Goal: Obtain resource: Download file/media

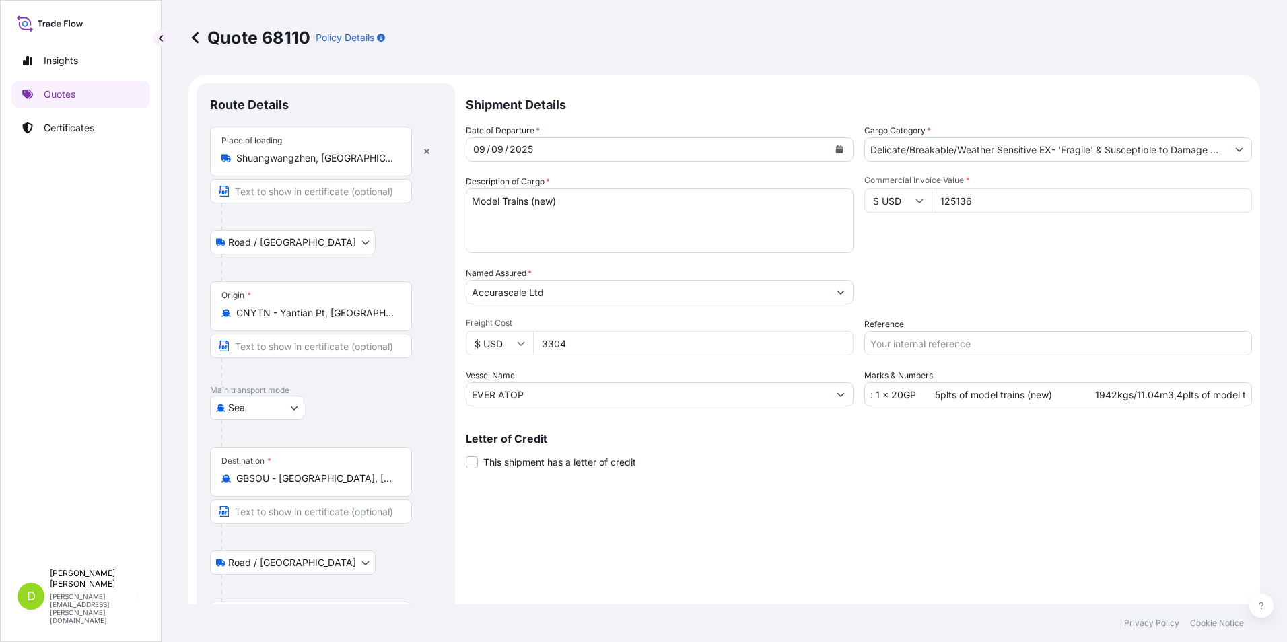
select select "Road / [GEOGRAPHIC_DATA]"
select select "Sea"
select select "Road / [GEOGRAPHIC_DATA]"
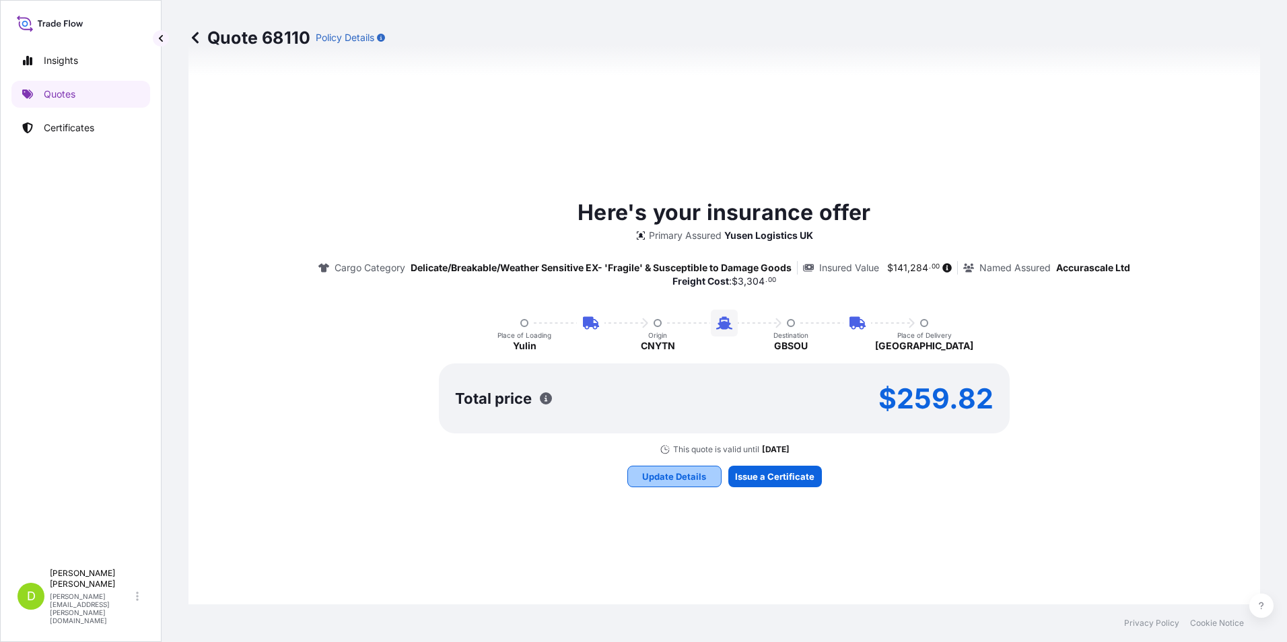
click at [691, 474] on p "Update Details" at bounding box center [674, 476] width 64 height 13
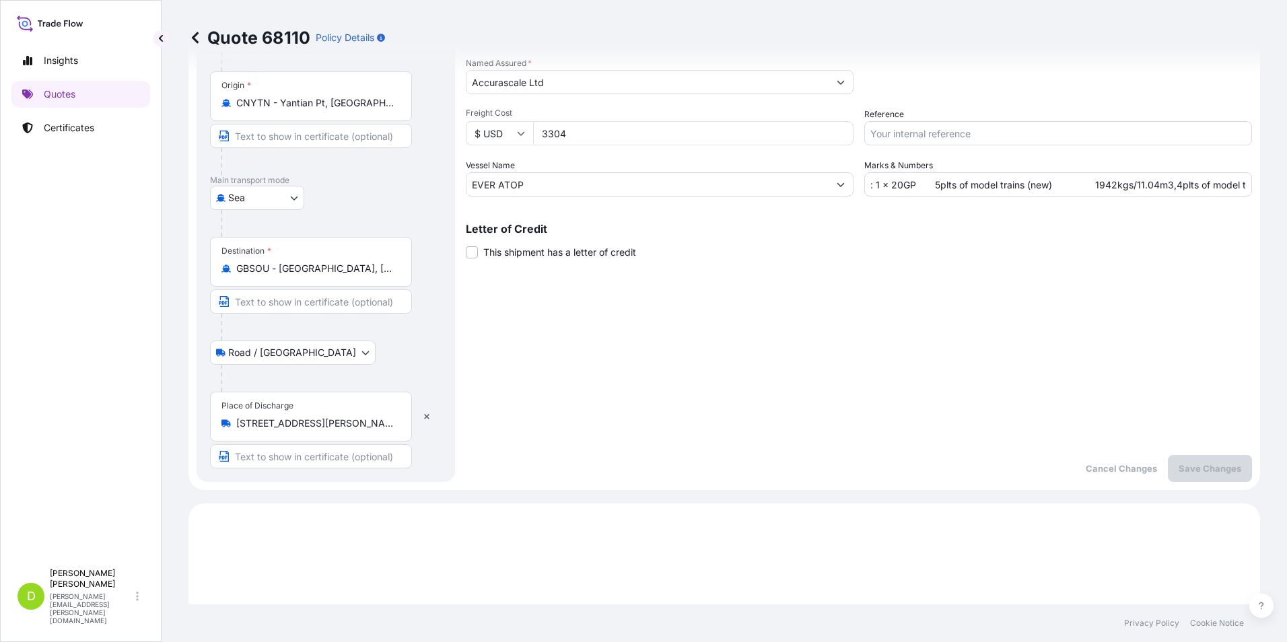
scroll to position [224, 0]
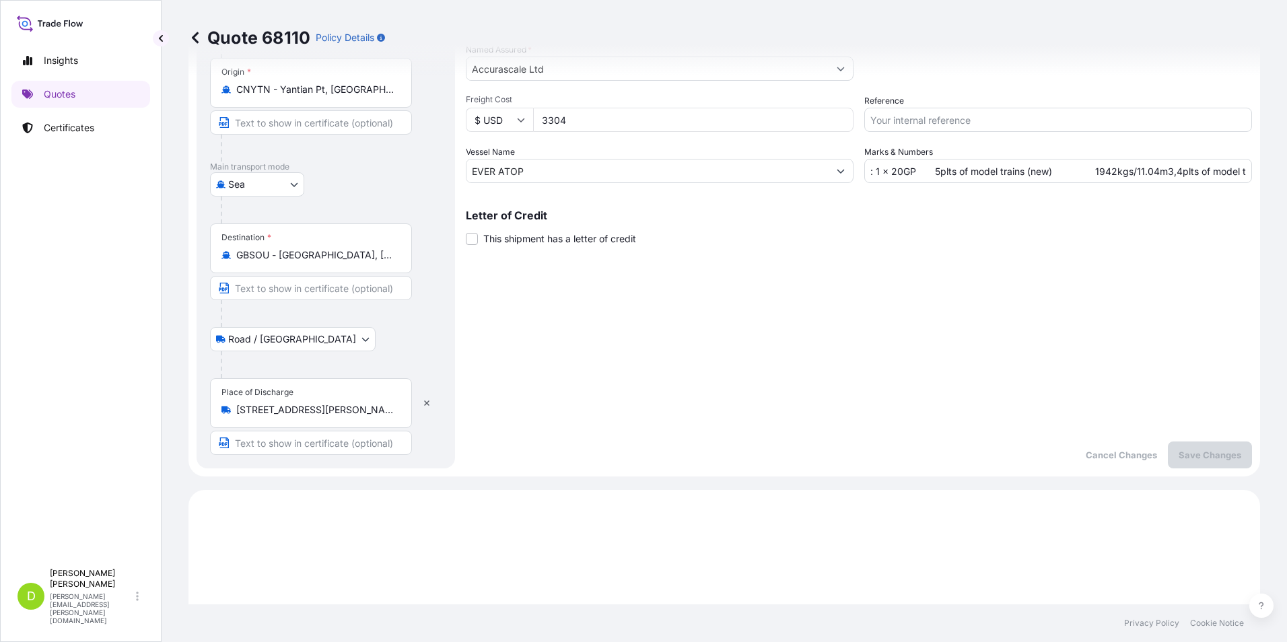
click at [387, 413] on input "[STREET_ADDRESS][PERSON_NAME]" at bounding box center [315, 409] width 159 height 13
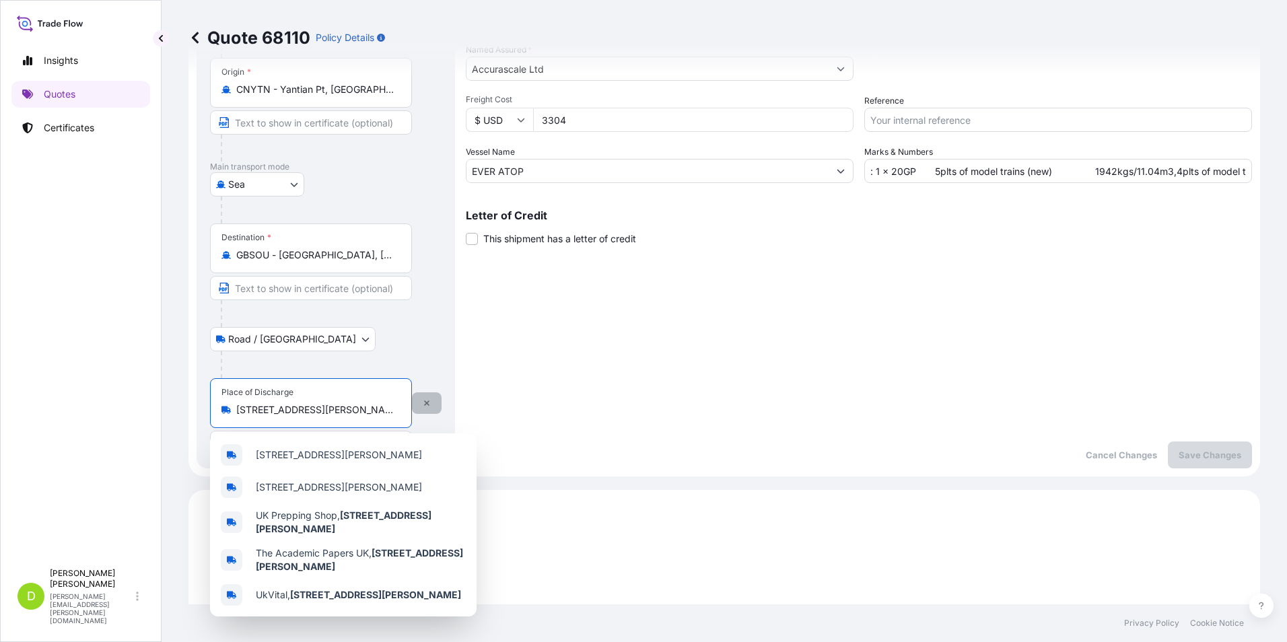
click at [424, 406] on icon "button" at bounding box center [427, 403] width 8 height 8
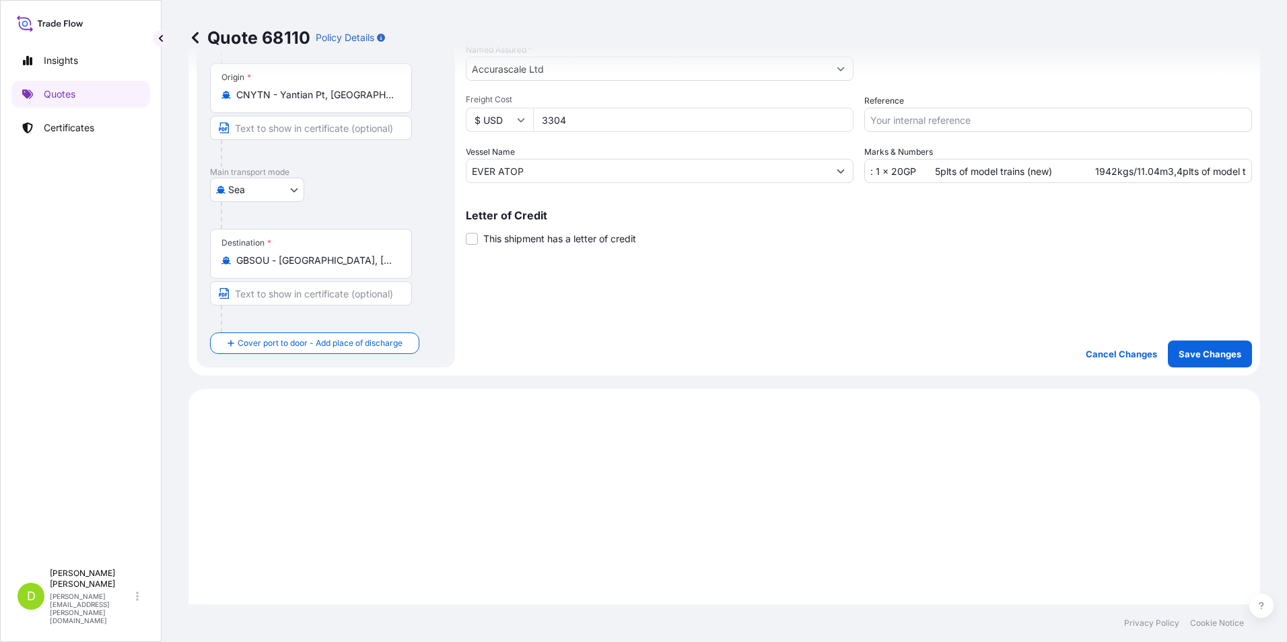
scroll to position [229, 0]
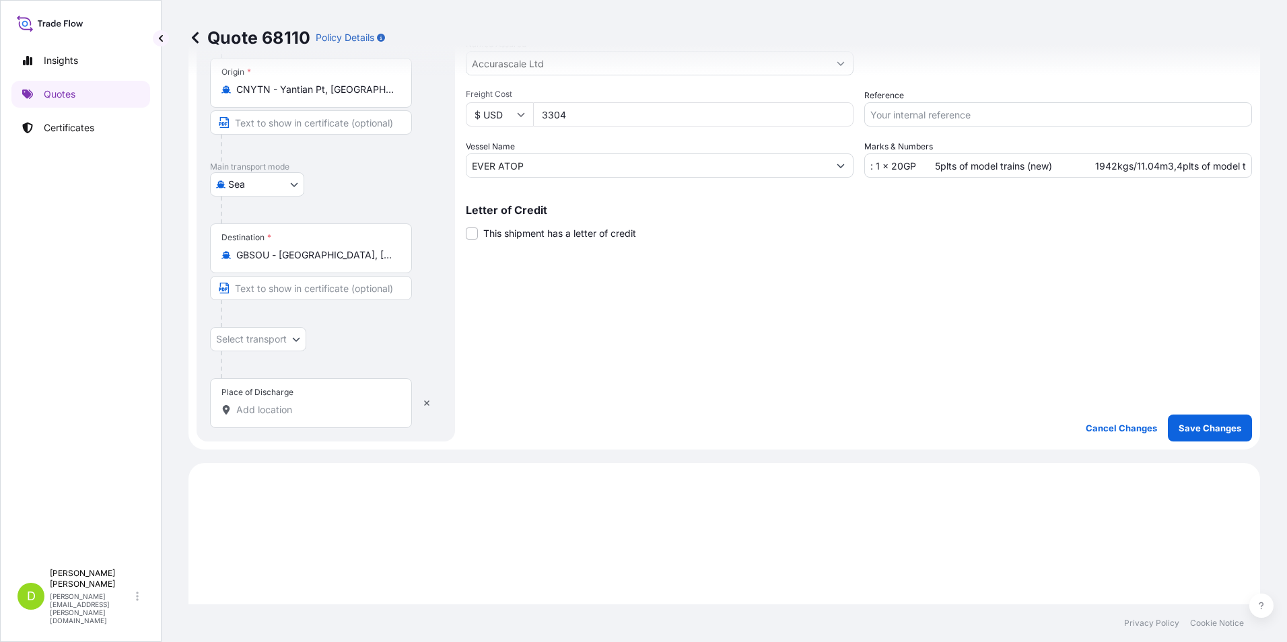
click at [261, 409] on input "Place of Discharge" at bounding box center [315, 409] width 159 height 13
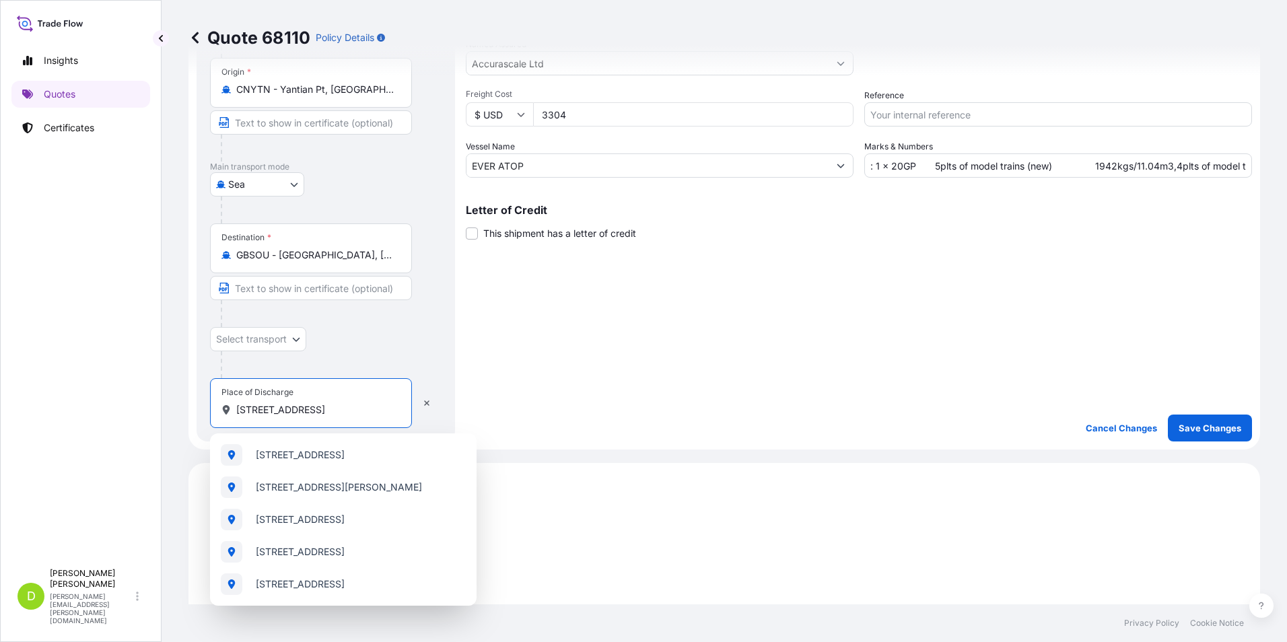
type input "[STREET_ADDRESS]"
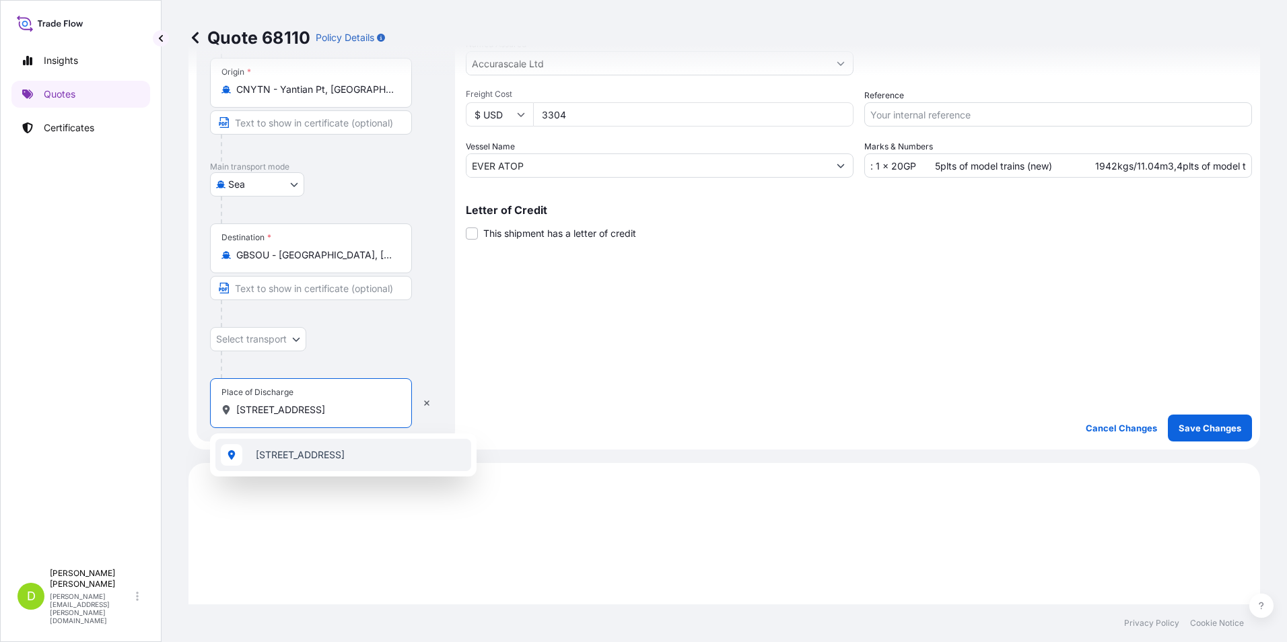
click at [305, 457] on span "[STREET_ADDRESS]" at bounding box center [300, 454] width 89 height 13
select select "Road / [GEOGRAPHIC_DATA]"
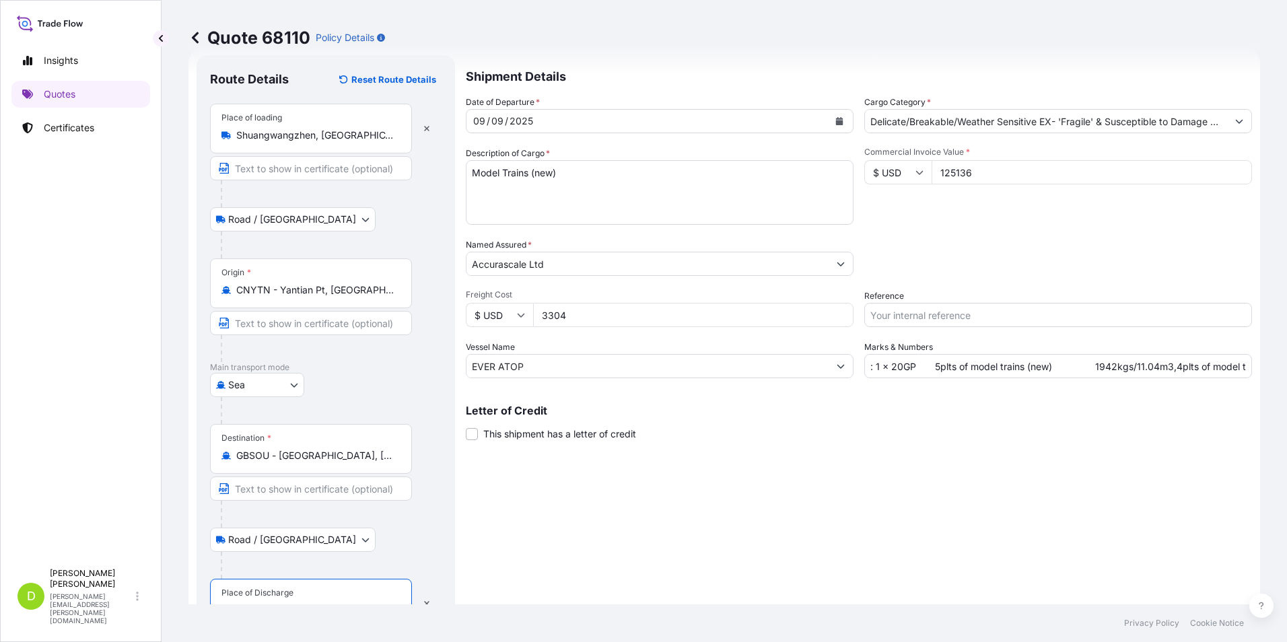
scroll to position [27, 0]
type input "[STREET_ADDRESS]"
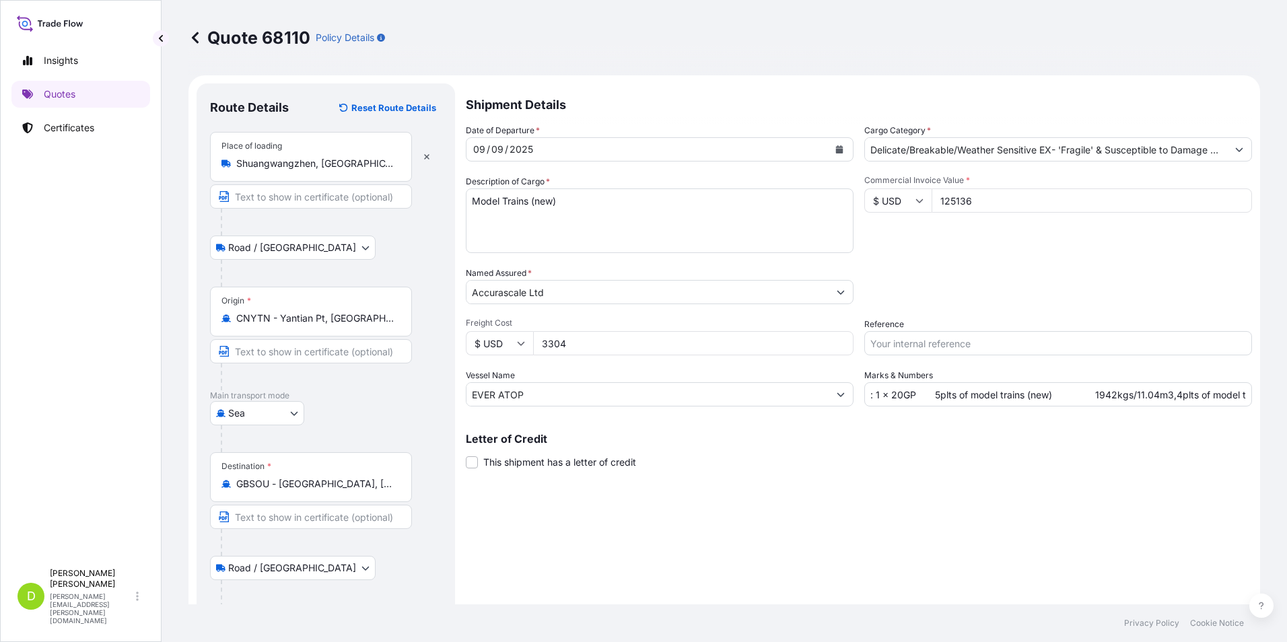
click at [372, 482] on input "GBSOU - [GEOGRAPHIC_DATA], [GEOGRAPHIC_DATA]" at bounding box center [315, 483] width 159 height 13
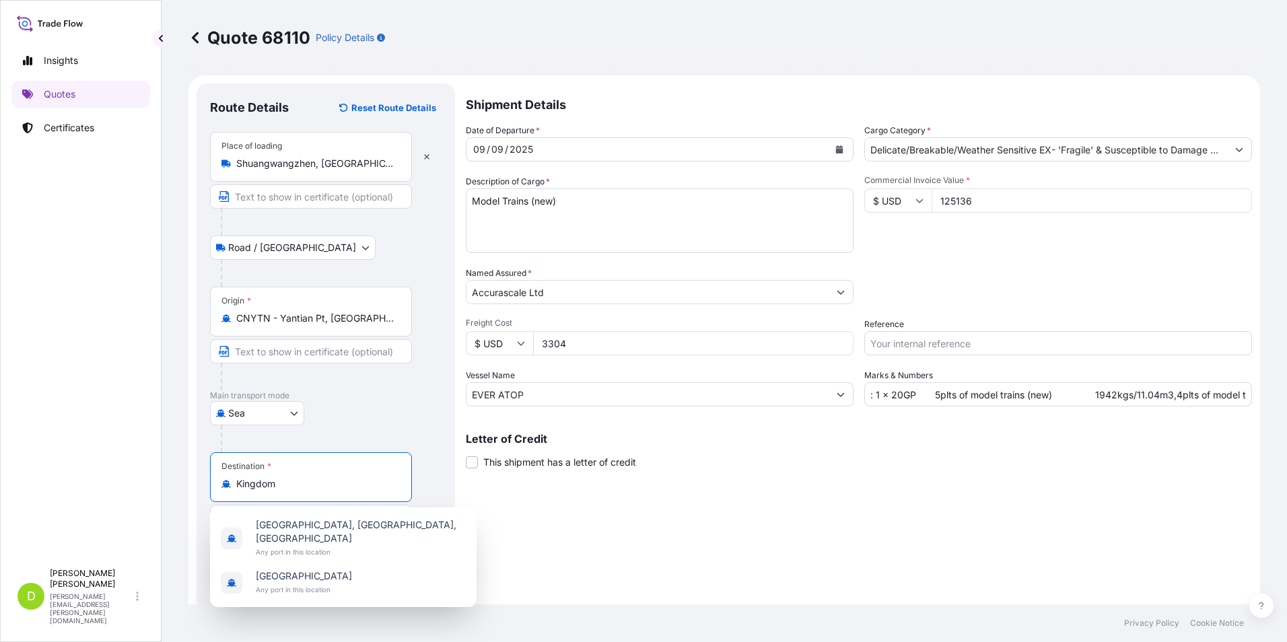
click at [310, 485] on input "Kingdom" at bounding box center [315, 483] width 159 height 13
type input "K"
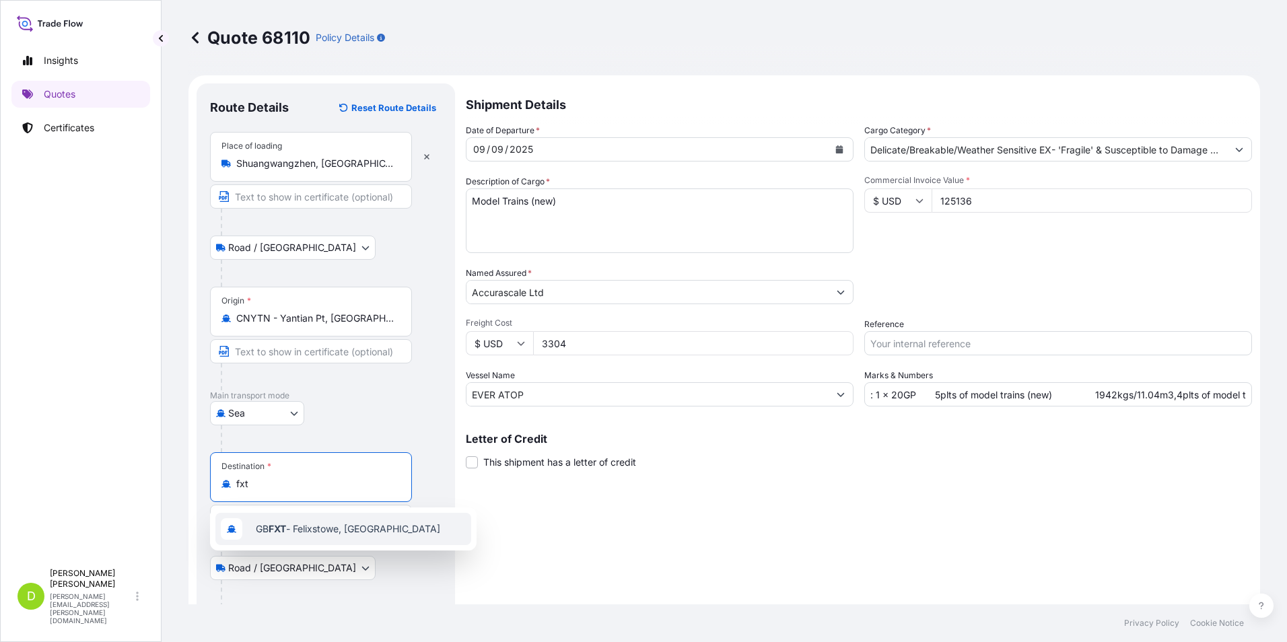
click at [323, 526] on span "GB FXT - Felixstowe, [GEOGRAPHIC_DATA]" at bounding box center [348, 528] width 184 height 13
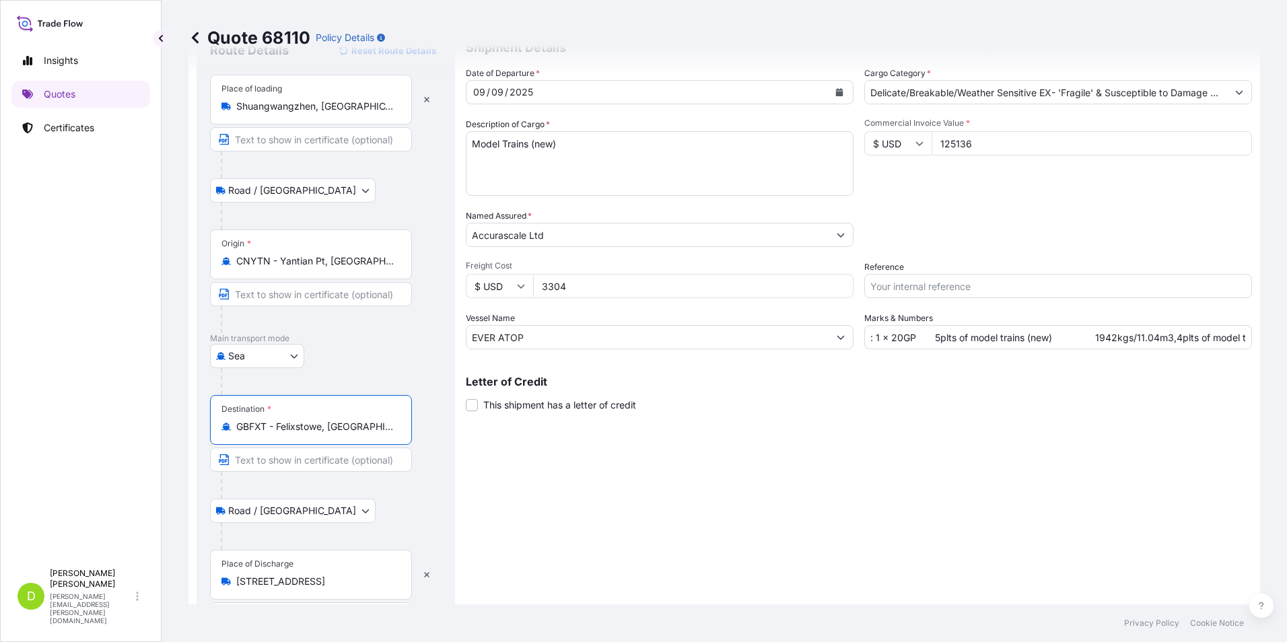
scroll to position [202, 0]
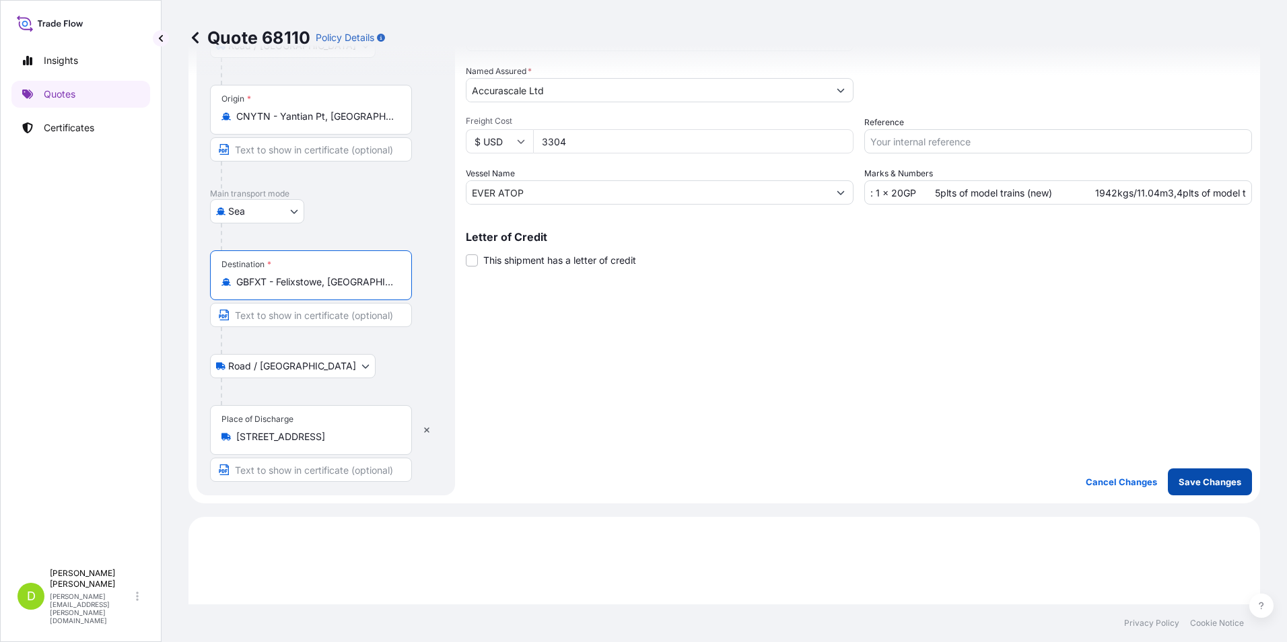
type input "GBFXT - Felixstowe, [GEOGRAPHIC_DATA]"
click at [1200, 482] on p "Save Changes" at bounding box center [1210, 481] width 63 height 13
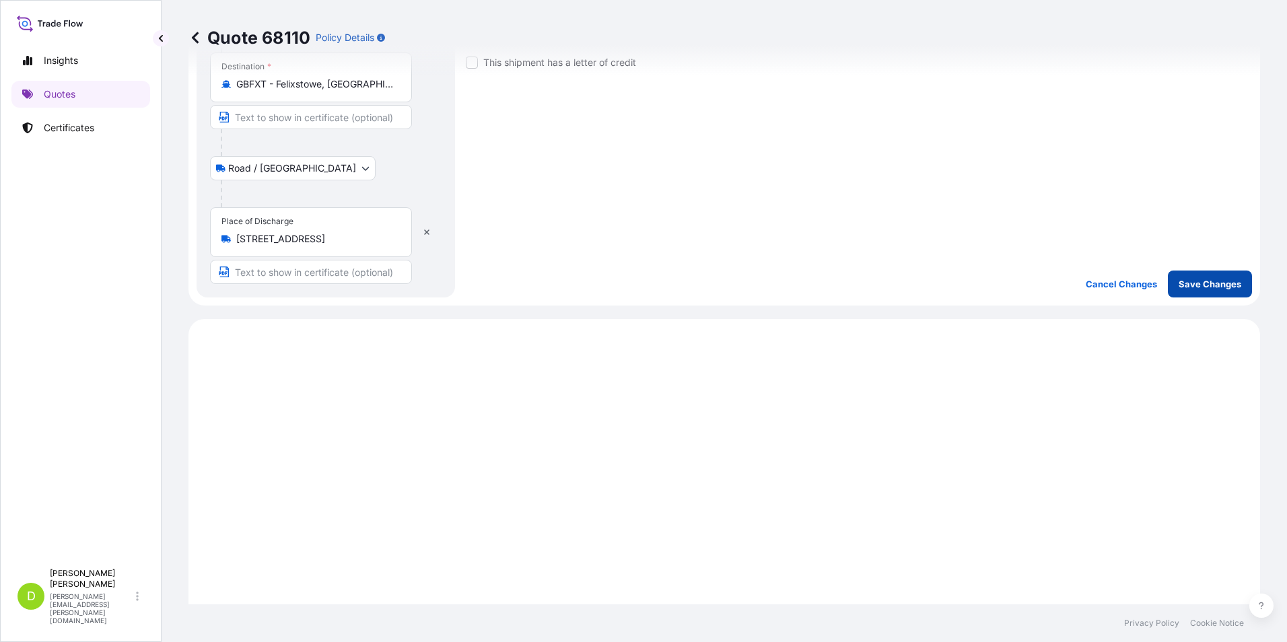
scroll to position [652, 0]
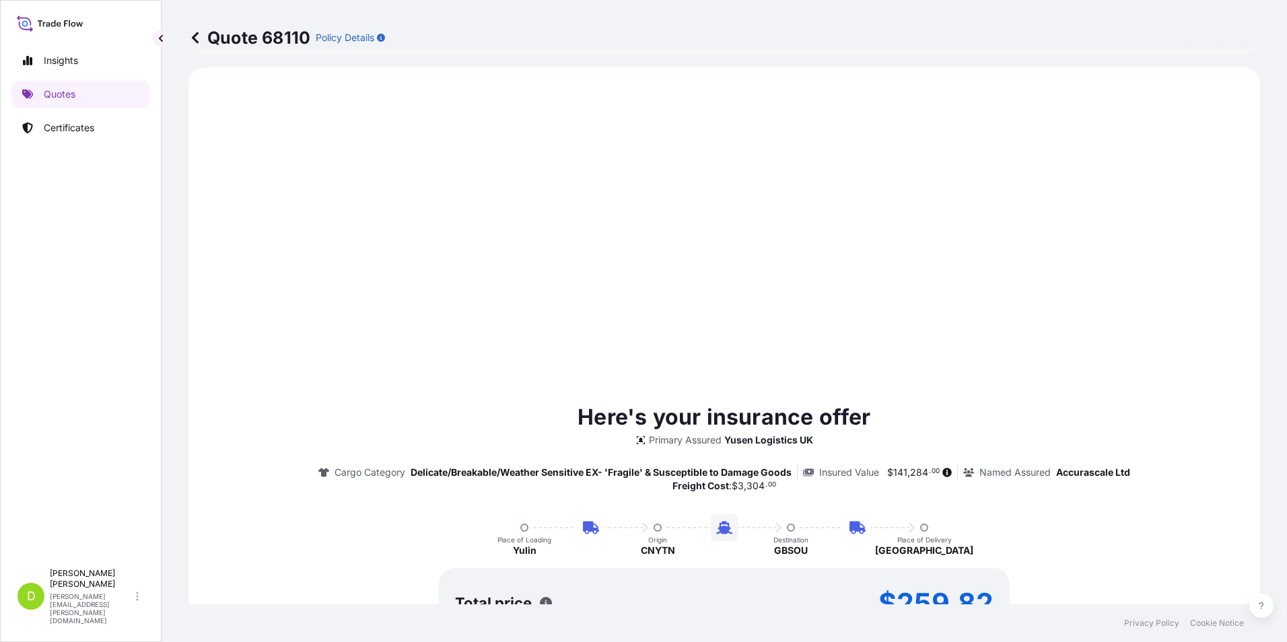
select select "Road / [GEOGRAPHIC_DATA]"
select select "Sea"
select select "Road / [GEOGRAPHIC_DATA]"
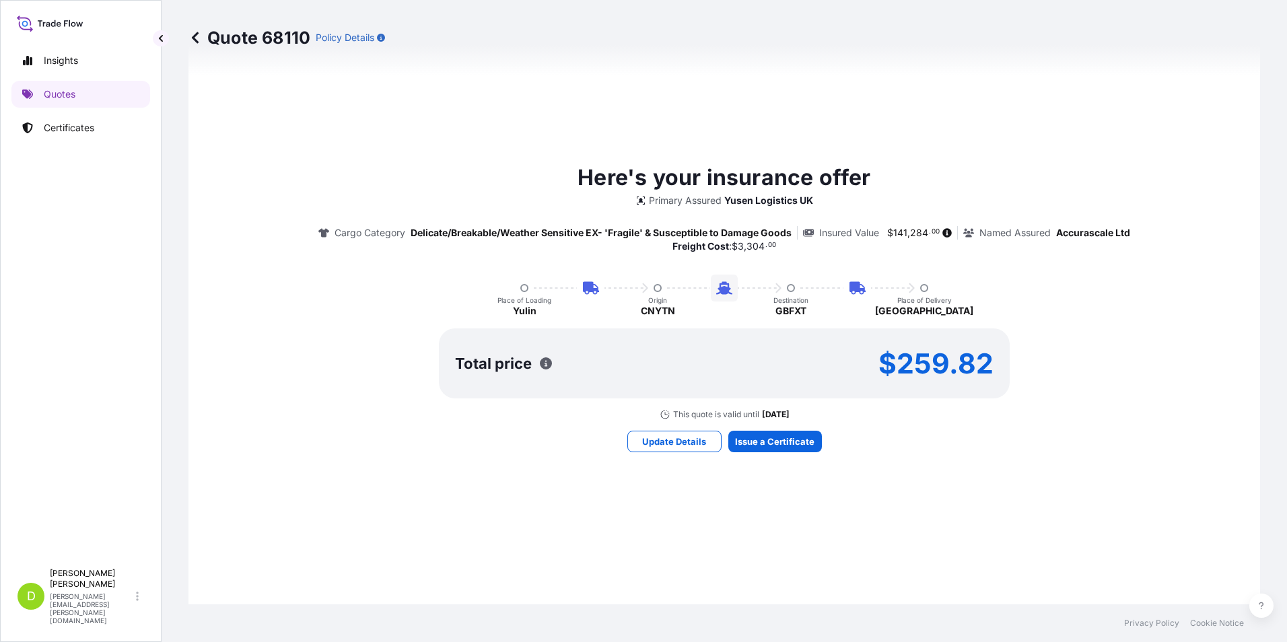
scroll to position [921, 0]
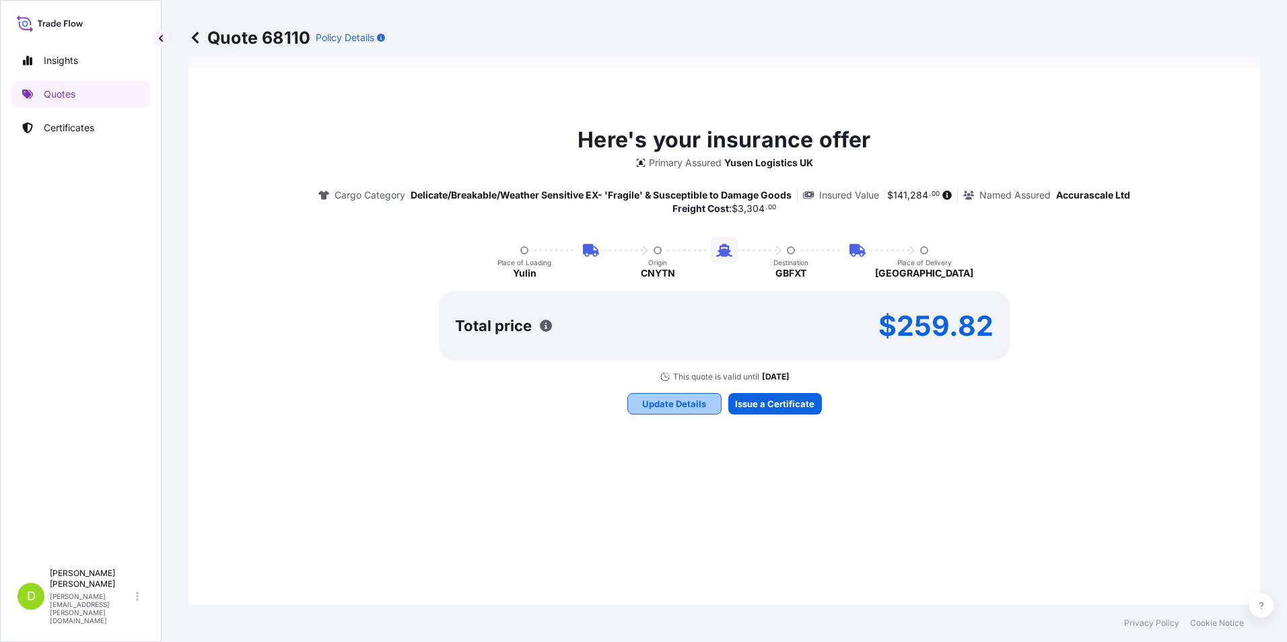
click at [685, 406] on p "Update Details" at bounding box center [674, 403] width 64 height 13
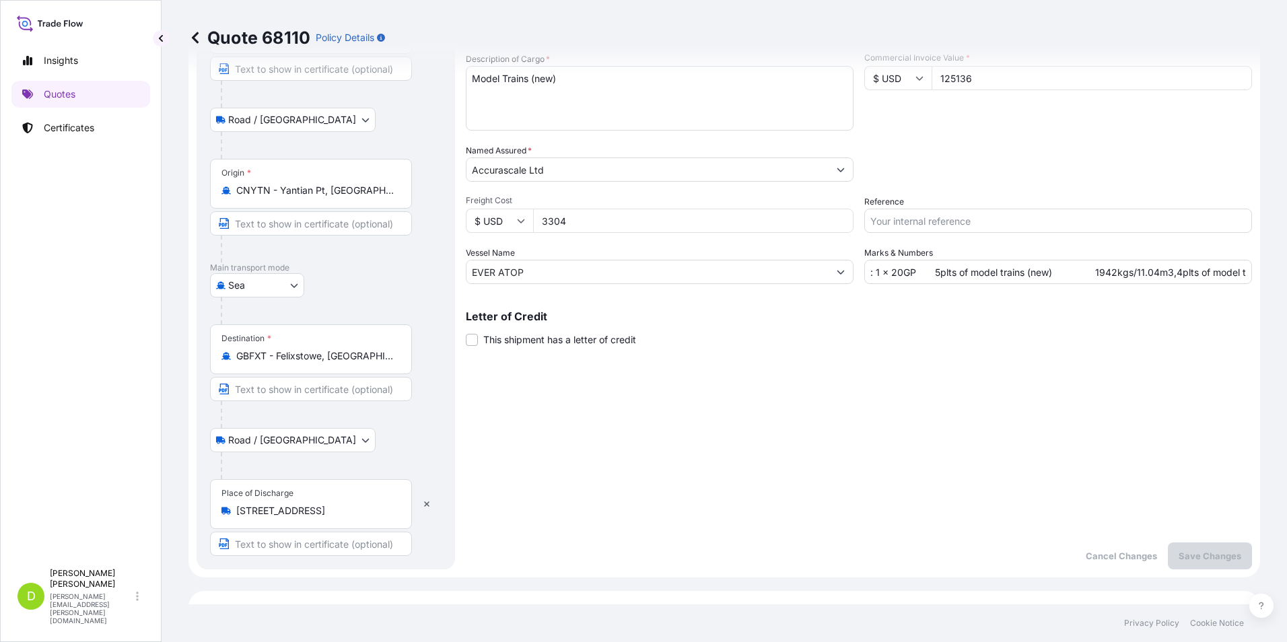
scroll to position [22, 0]
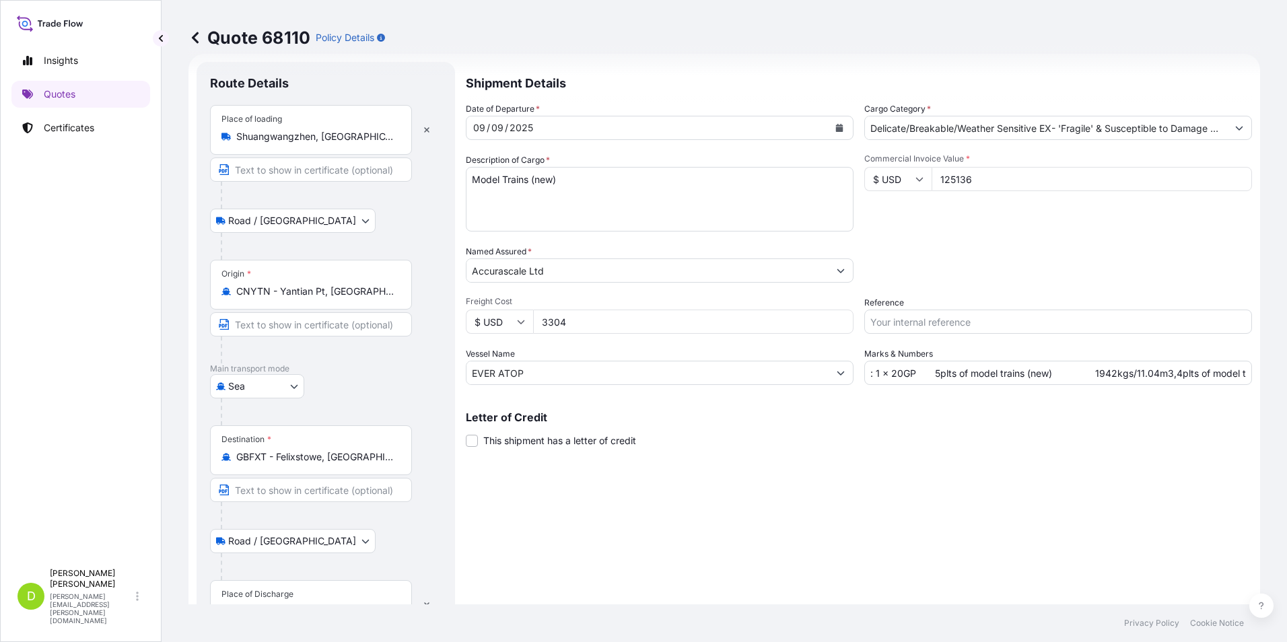
click at [957, 320] on input "Reference" at bounding box center [1059, 322] width 388 height 24
click at [982, 320] on input "Reference" at bounding box center [1059, 322] width 388 height 24
paste input "ZS0131599"
click at [866, 322] on input "ZS0131599" at bounding box center [1059, 322] width 388 height 24
click at [939, 325] on input "SZS0131599" at bounding box center [1059, 322] width 388 height 24
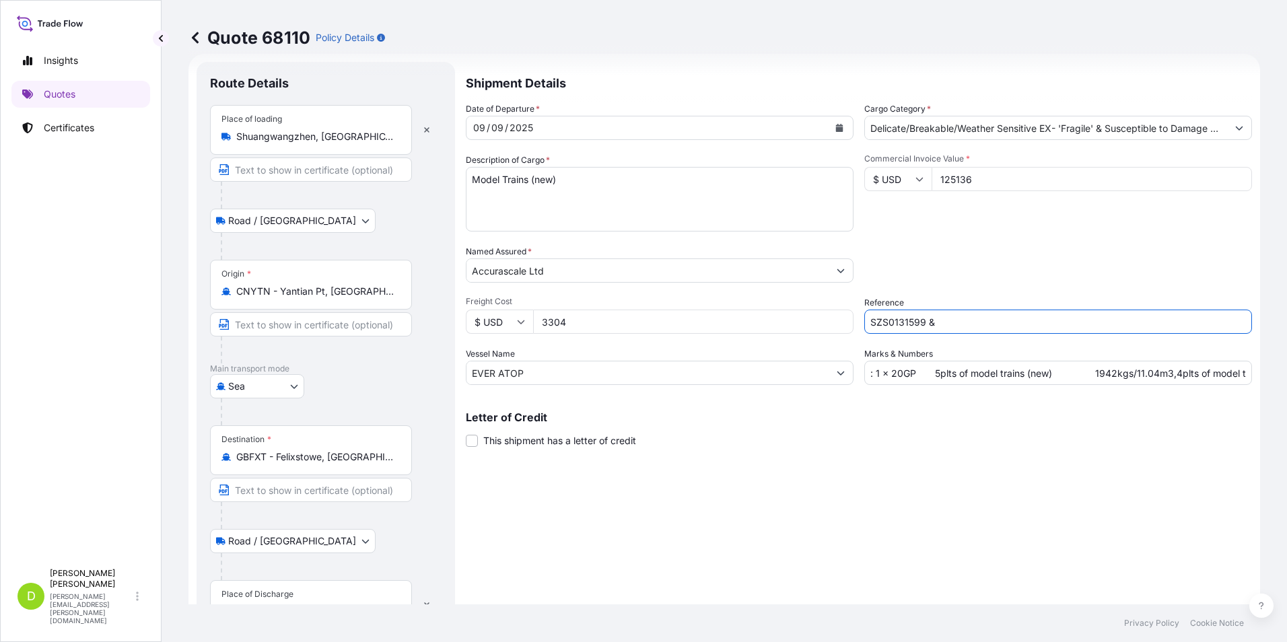
click at [945, 322] on input "SZS0131599 &" at bounding box center [1059, 322] width 388 height 24
paste input "SZS0131594"
type input "SZS0131599 & SZS0131594"
click at [568, 178] on textarea "Model Trains (new)" at bounding box center [660, 199] width 388 height 65
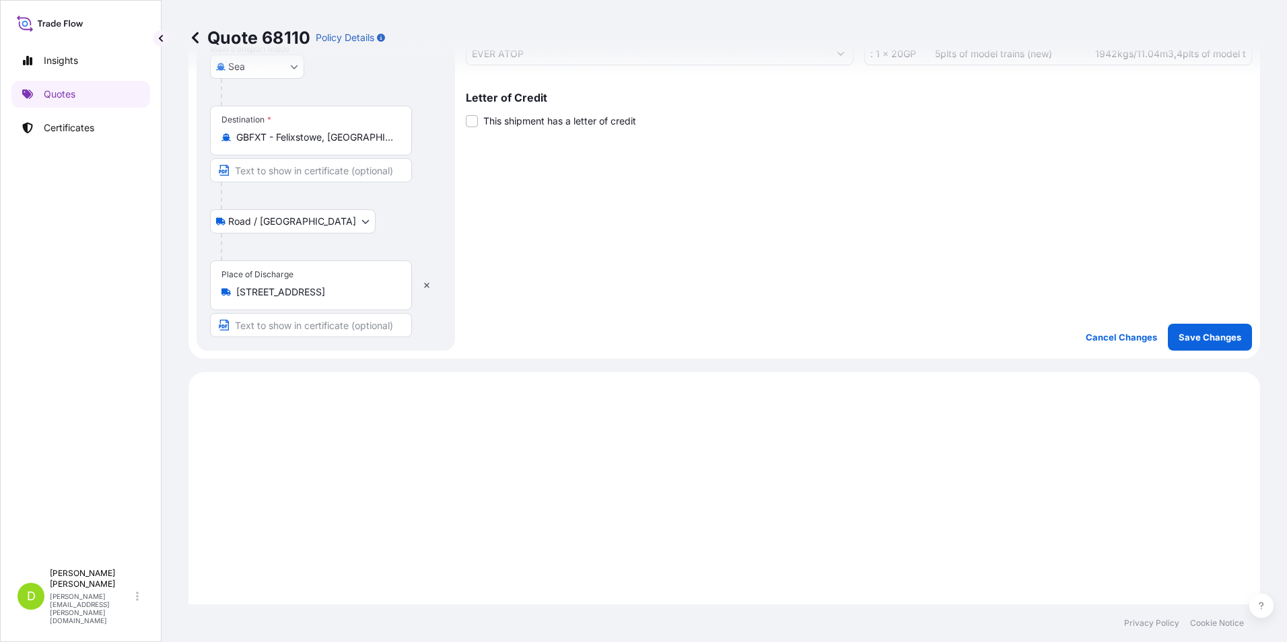
scroll to position [358, 0]
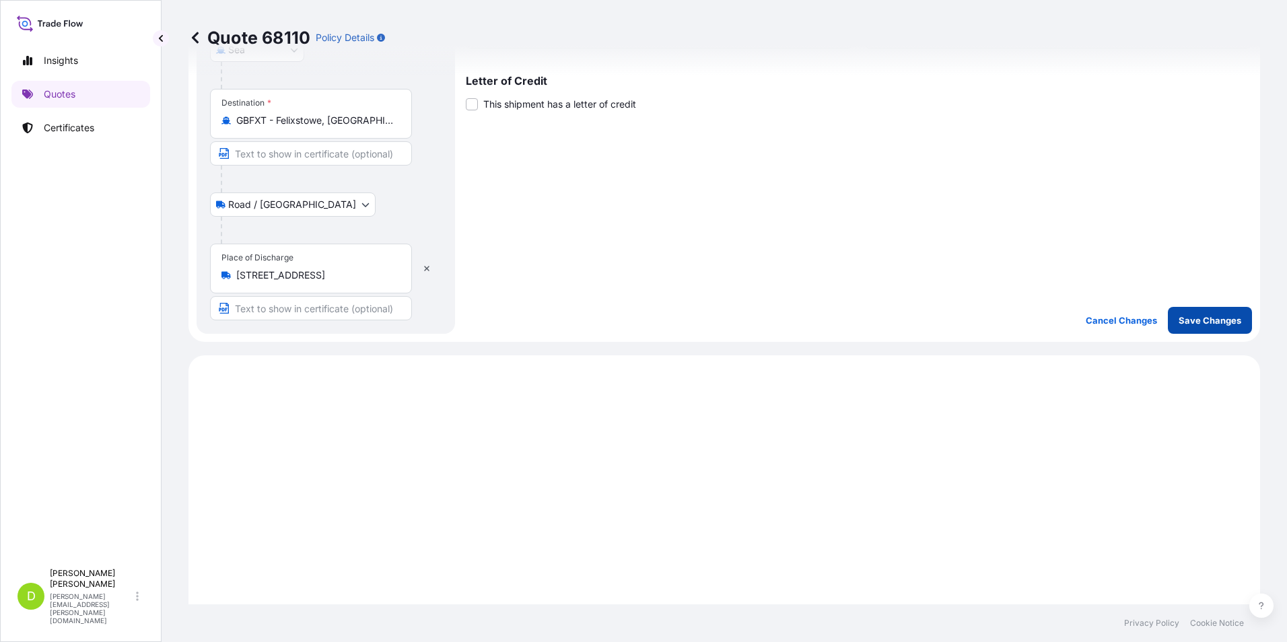
click at [1187, 324] on p "Save Changes" at bounding box center [1210, 320] width 63 height 13
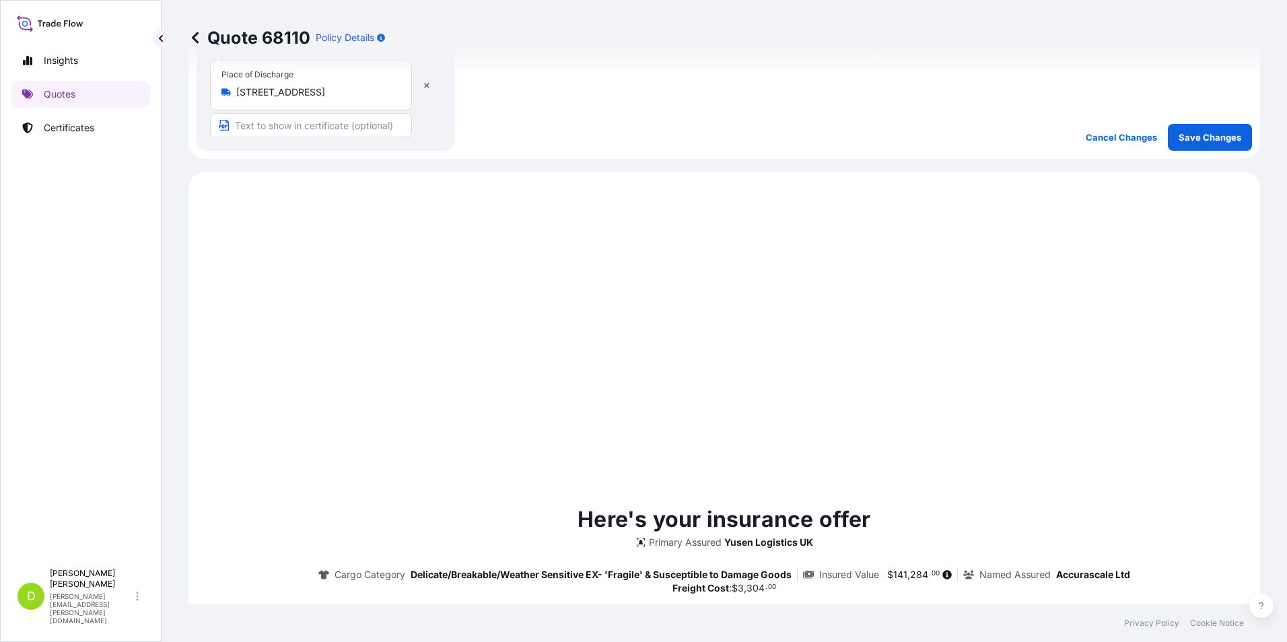
scroll to position [646, 0]
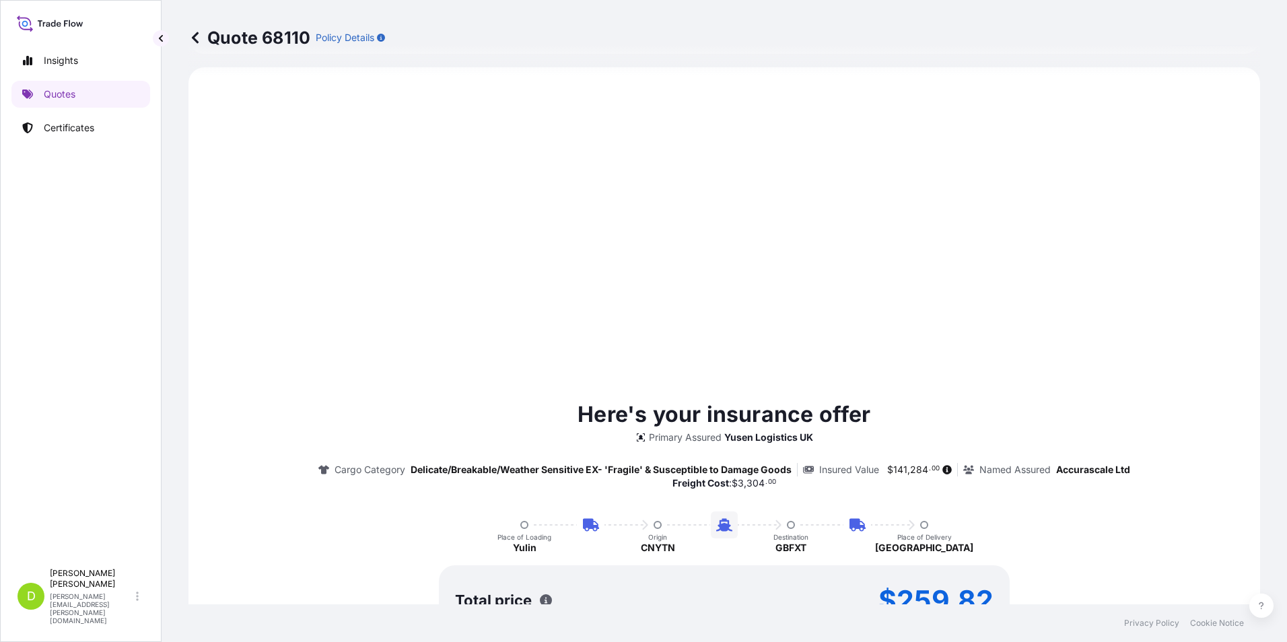
select select "Road / [GEOGRAPHIC_DATA]"
select select "Sea"
select select "Road / [GEOGRAPHIC_DATA]"
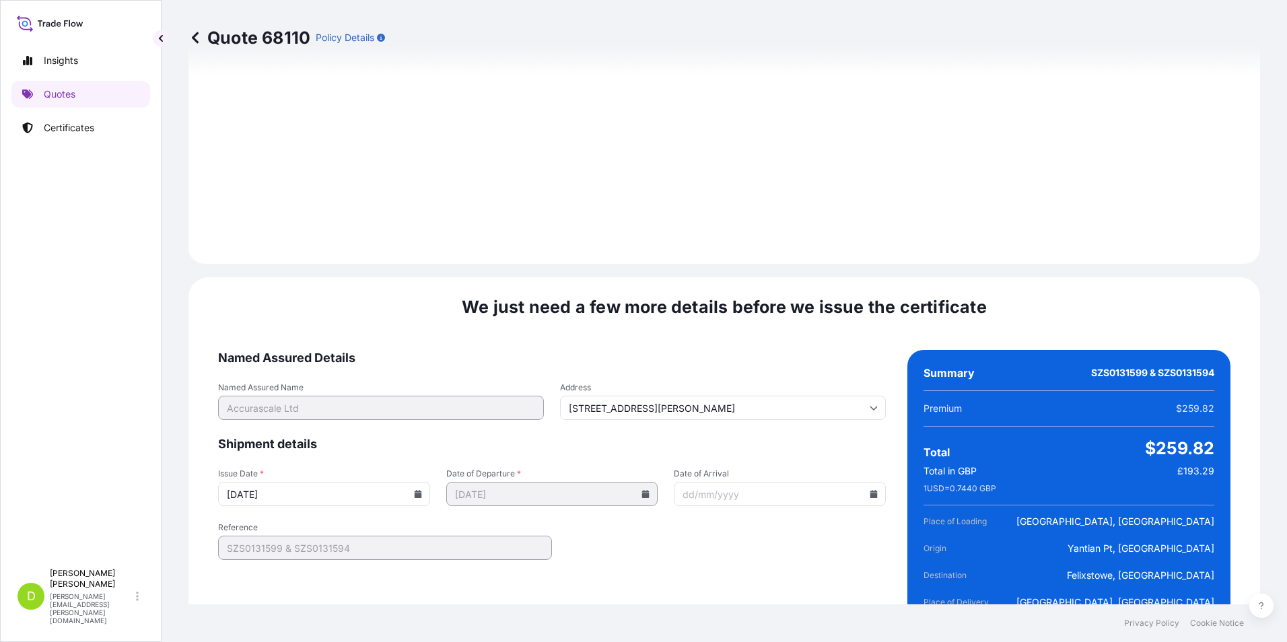
scroll to position [1904, 0]
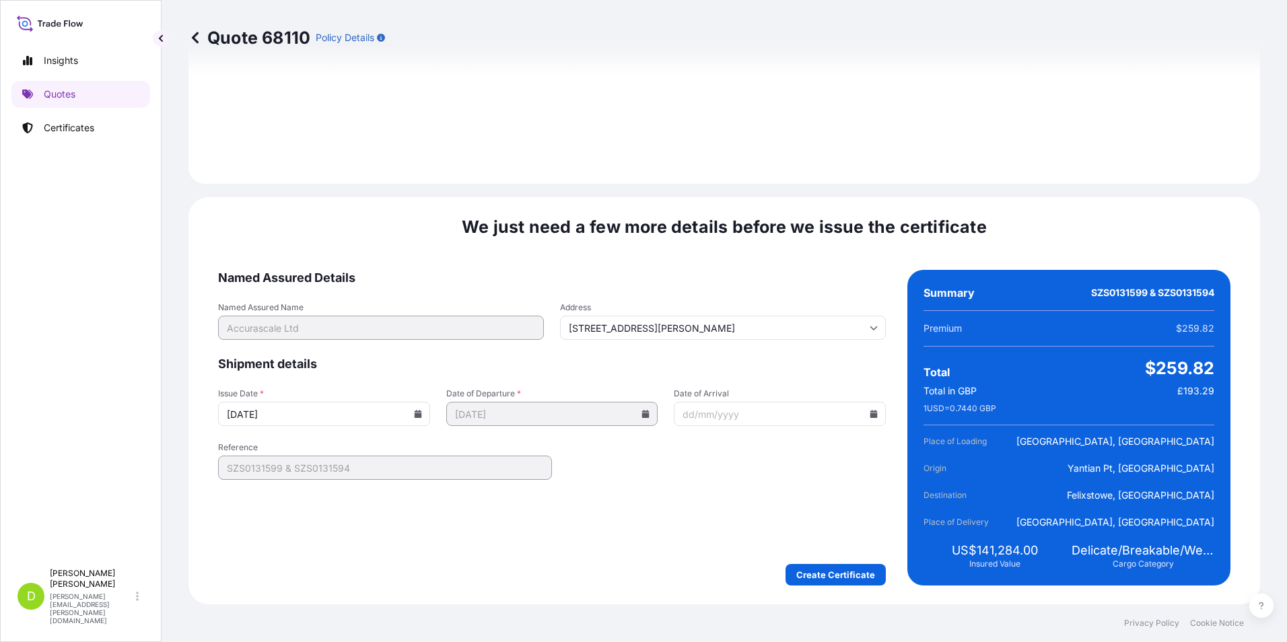
click at [852, 419] on input "Date of Arrival" at bounding box center [780, 414] width 212 height 24
click at [749, 417] on input "Date of Arrival" at bounding box center [780, 414] width 212 height 24
type input "[DATE]"
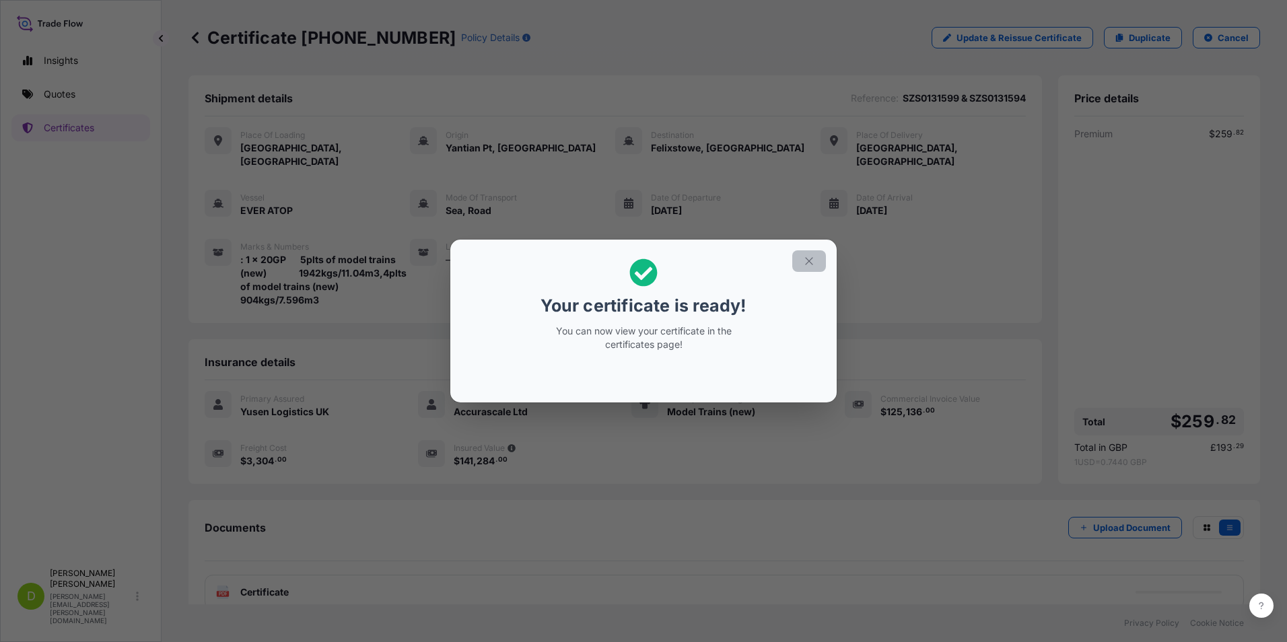
click at [812, 257] on icon "button" at bounding box center [809, 261] width 12 height 12
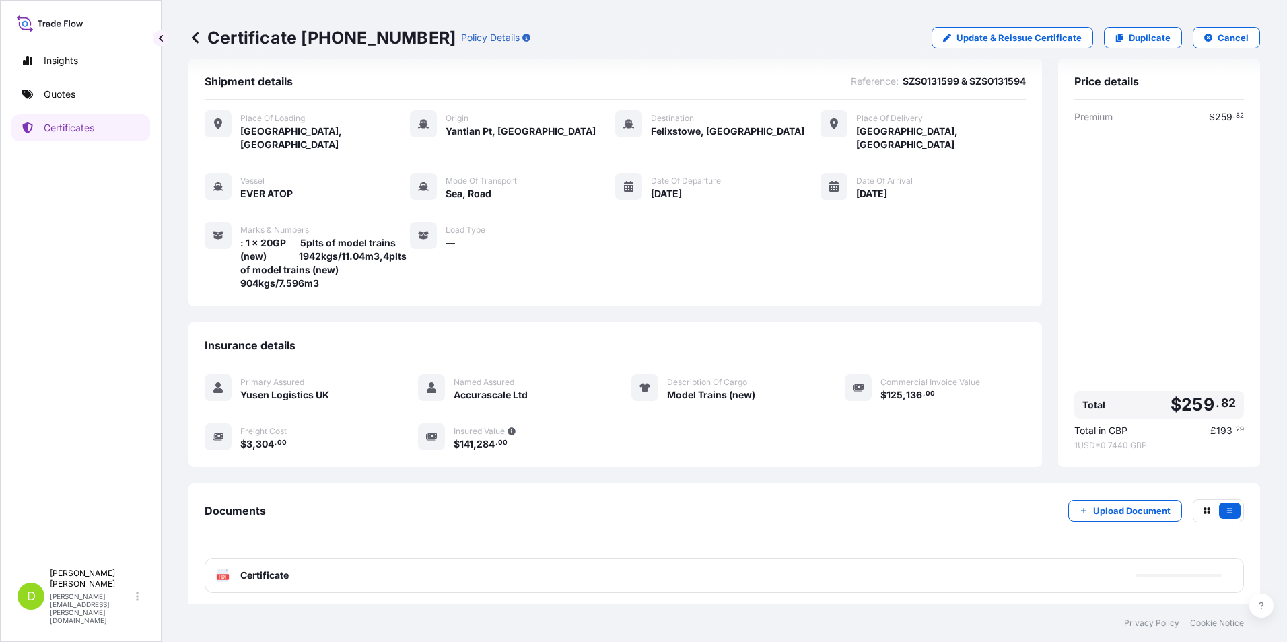
scroll to position [22, 0]
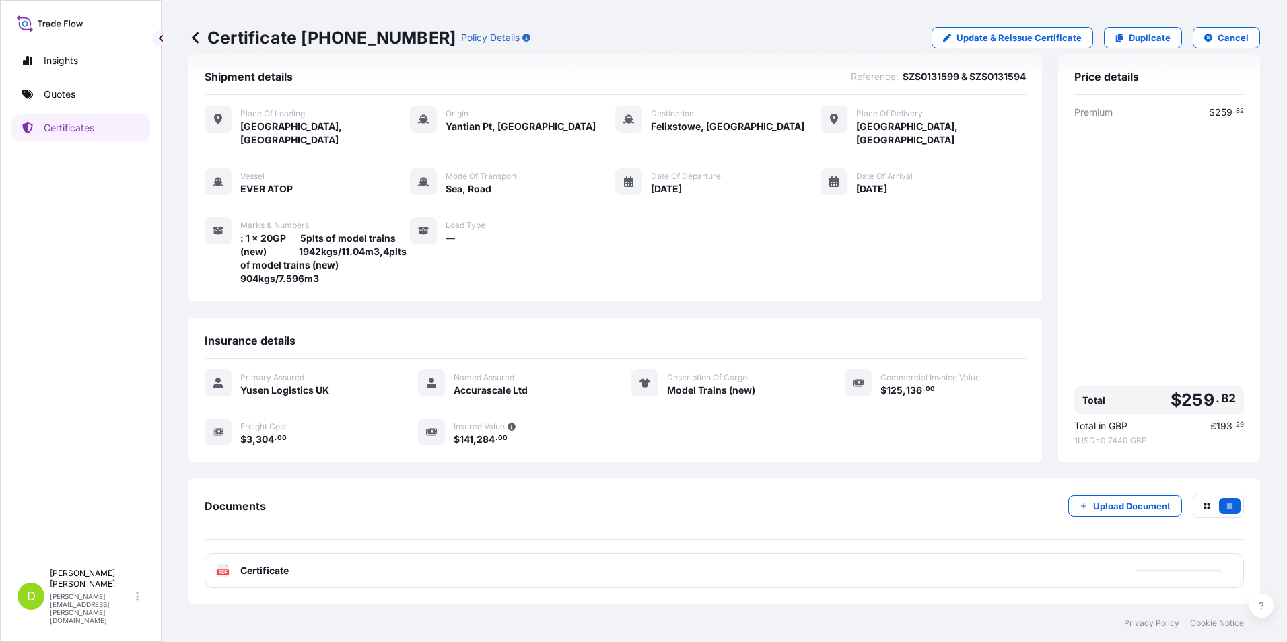
click at [221, 572] on text "PDF" at bounding box center [223, 572] width 9 height 5
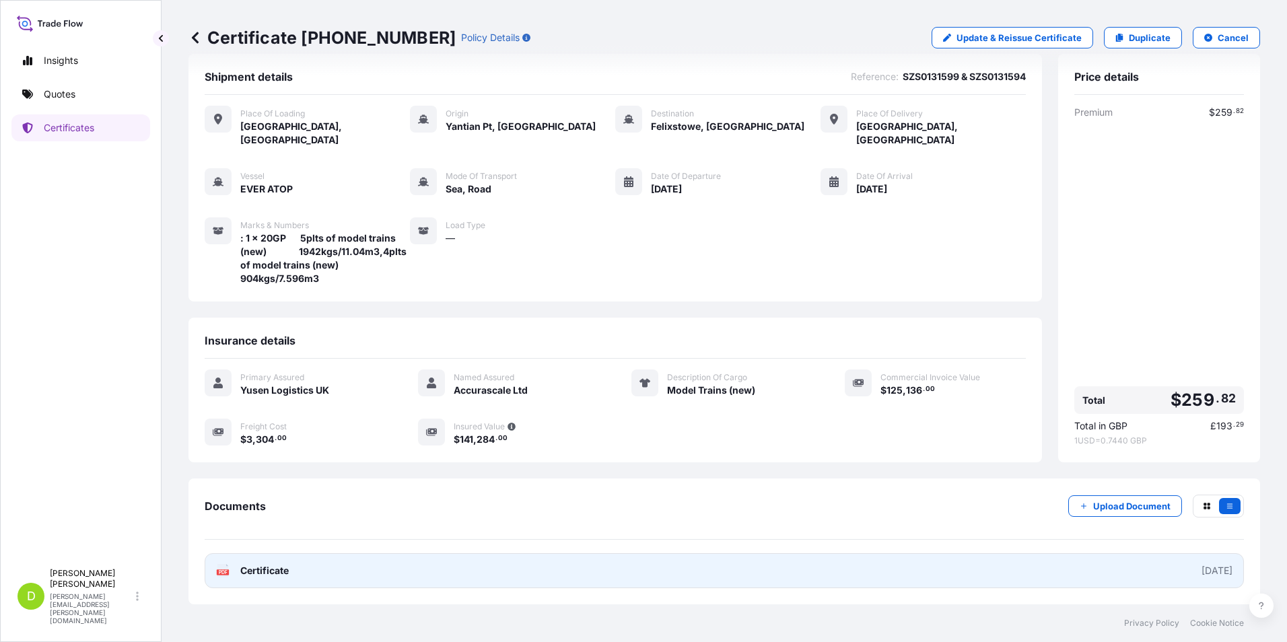
click at [306, 576] on link "PDF Certificate [DATE]" at bounding box center [725, 570] width 1040 height 35
